Goal: Check status

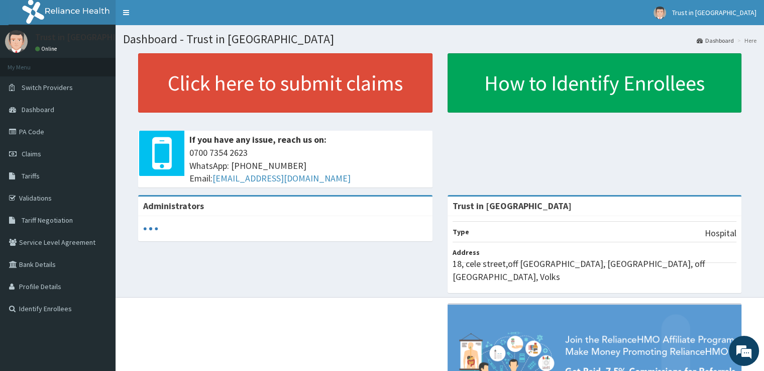
click at [60, 146] on link "Claims" at bounding box center [58, 154] width 116 height 22
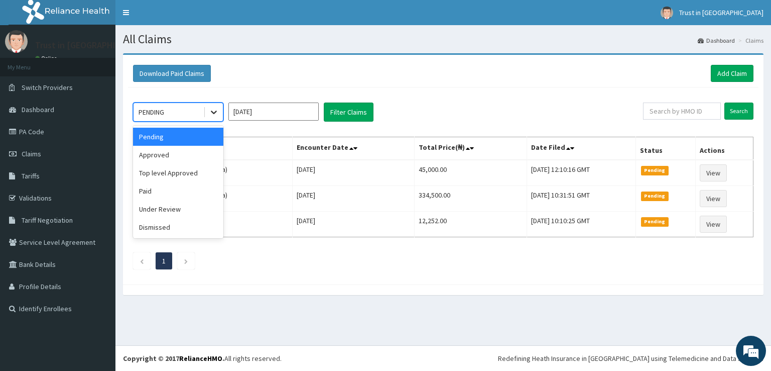
click at [214, 113] on icon at bounding box center [214, 112] width 10 height 10
click at [175, 164] on div "Top level Approved" at bounding box center [178, 173] width 90 height 18
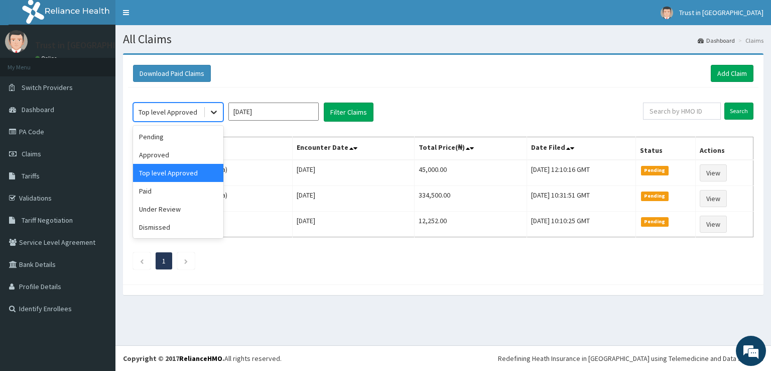
click at [213, 113] on icon at bounding box center [214, 113] width 6 height 4
click at [174, 157] on div "Approved" at bounding box center [178, 155] width 90 height 18
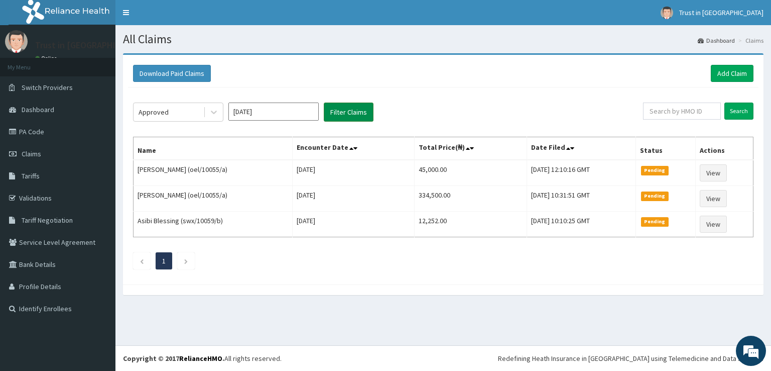
click at [344, 112] on button "Filter Claims" at bounding box center [349, 111] width 50 height 19
